Goal: Information Seeking & Learning: Find specific page/section

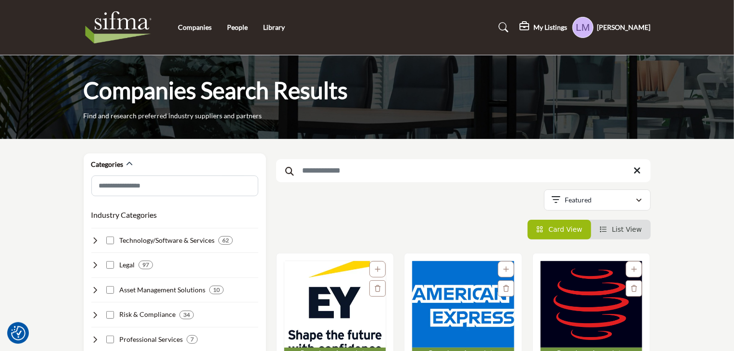
click at [320, 170] on input "Search Keyword" at bounding box center [463, 170] width 375 height 23
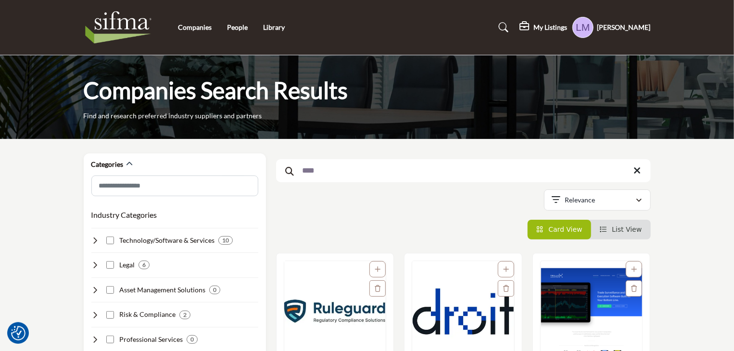
type input "****"
click at [332, 316] on img "Open Listing in new tab" at bounding box center [335, 311] width 102 height 101
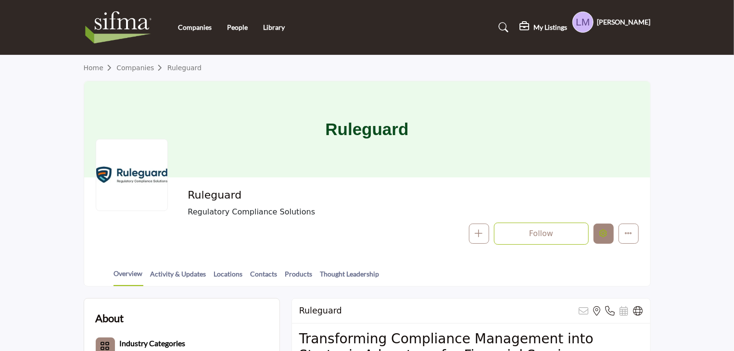
click at [0, 0] on div at bounding box center [0, 0] width 0 height 0
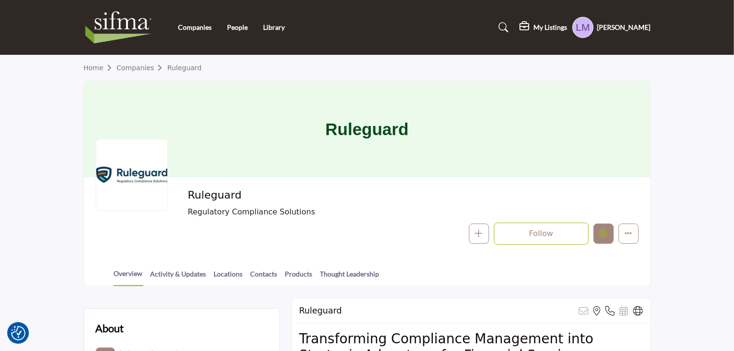
click at [602, 237] on icon "Edit company" at bounding box center [603, 233] width 8 height 8
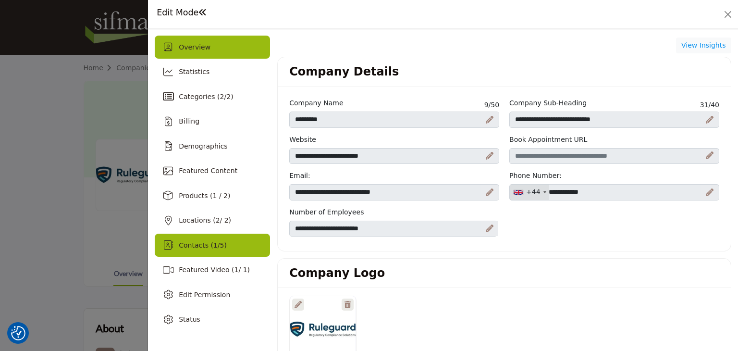
click at [208, 249] on div "Contacts ( 1 / 5 )" at bounding box center [203, 245] width 48 height 10
